Goal: Task Accomplishment & Management: Use online tool/utility

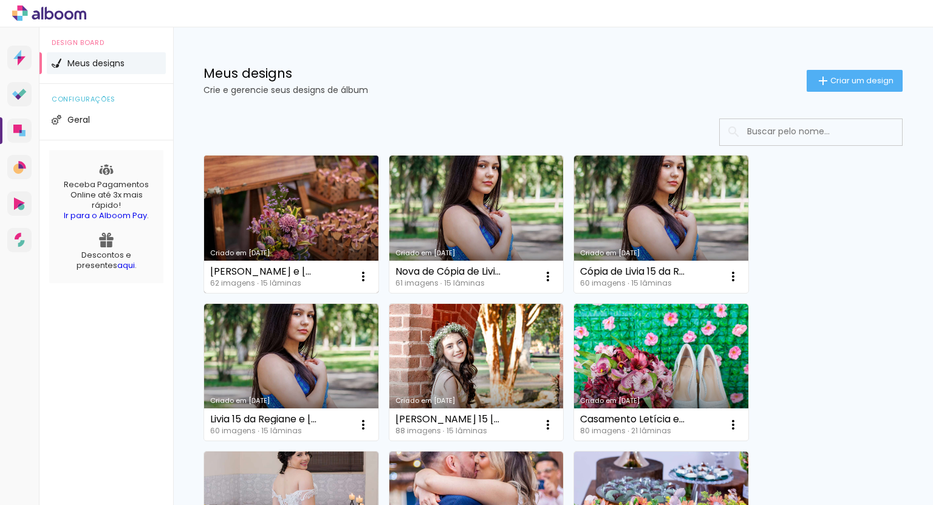
click at [269, 204] on link "Criado em [DATE]" at bounding box center [291, 224] width 174 height 137
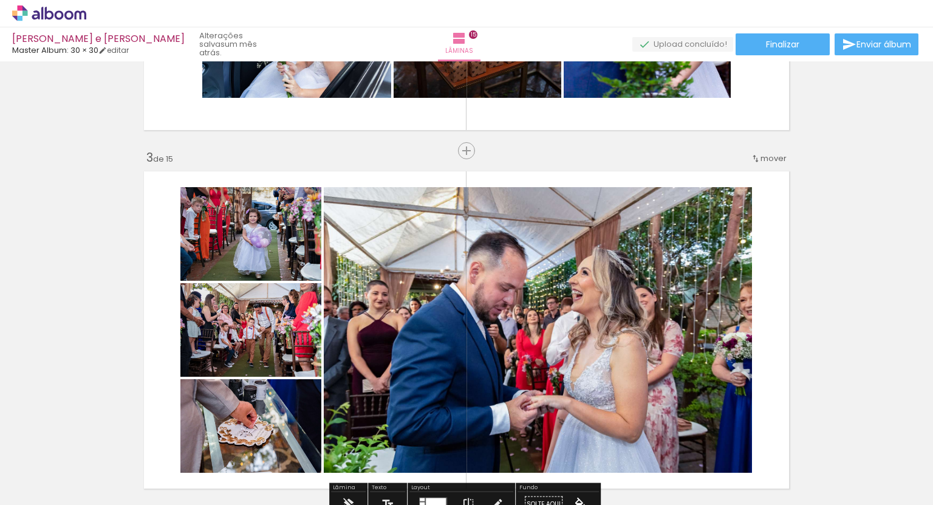
scroll to position [778, 0]
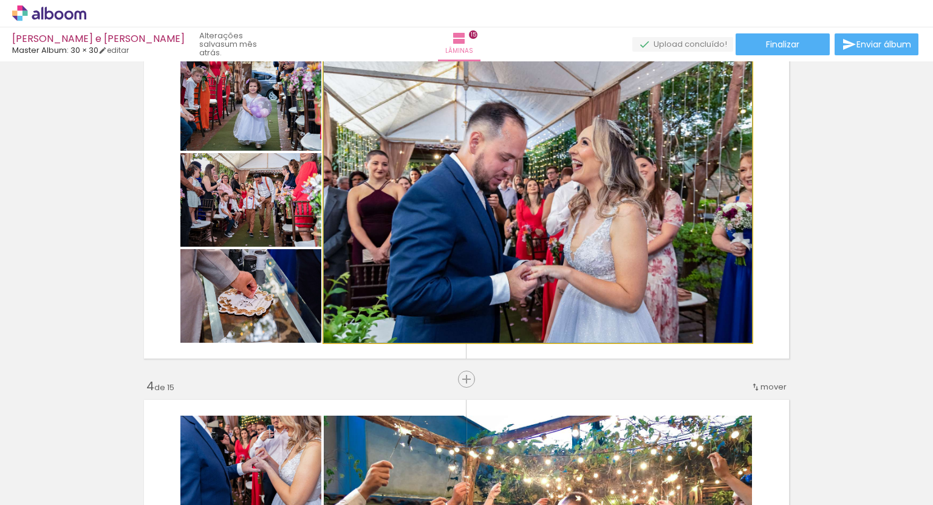
click at [541, 202] on quentale-photo at bounding box center [538, 200] width 428 height 286
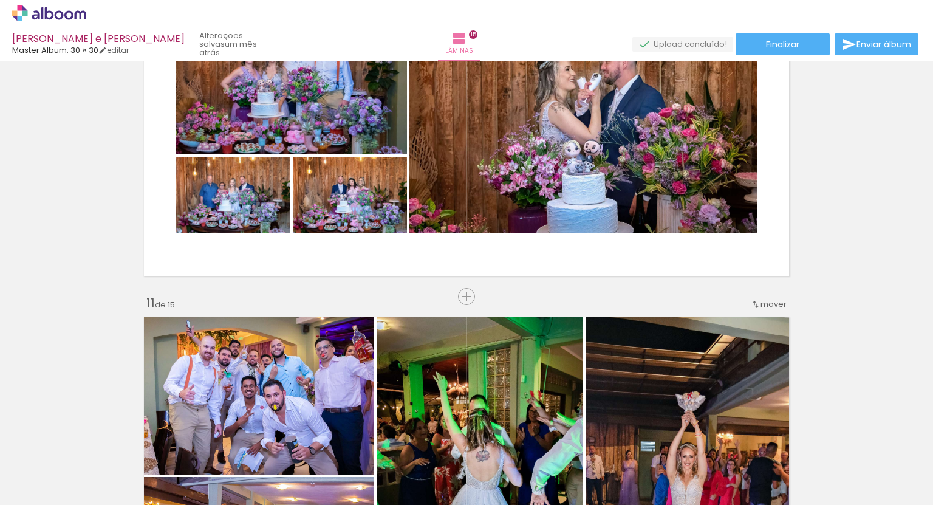
scroll to position [3630, 0]
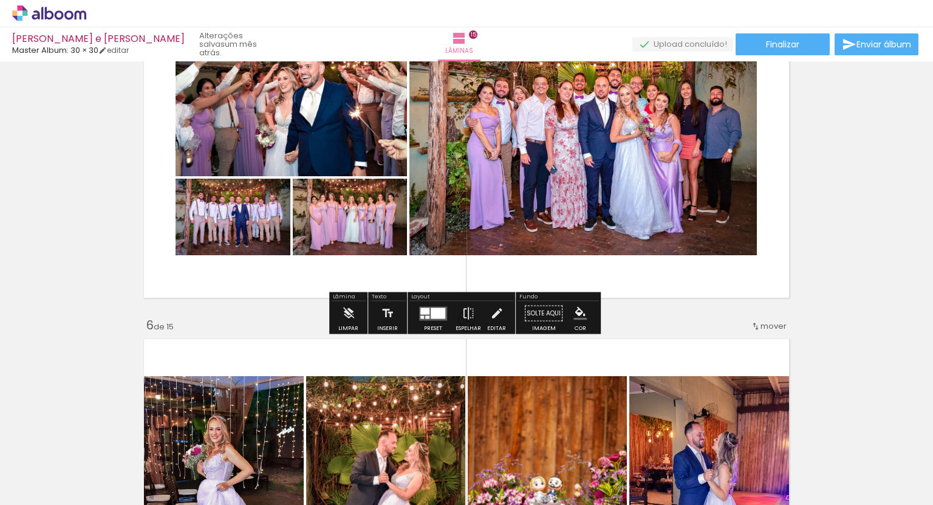
scroll to position [1685, 0]
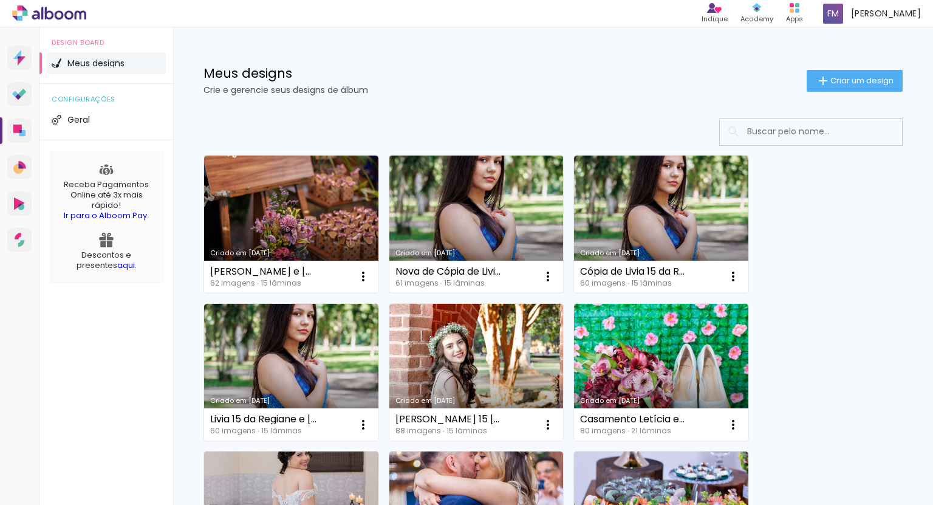
scroll to position [197, 0]
